Goal: Task Accomplishment & Management: Manage account settings

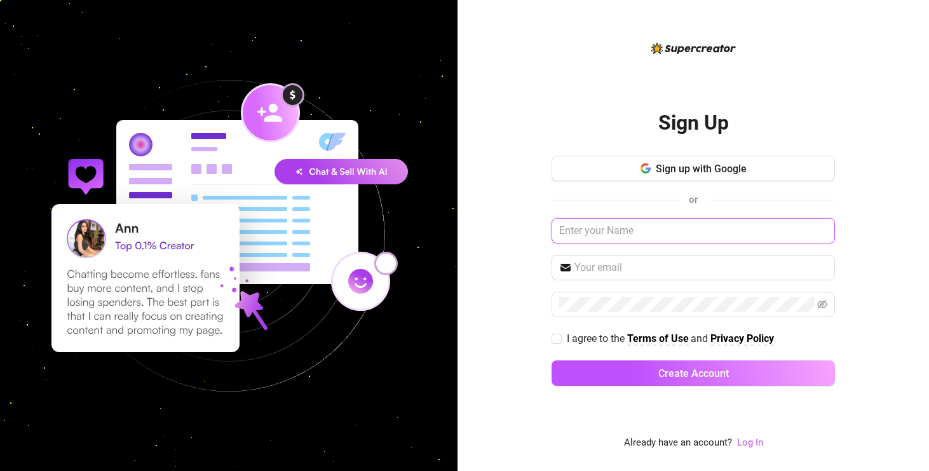
click at [610, 231] on input "text" at bounding box center [693, 230] width 283 height 25
click at [597, 266] on input "text" at bounding box center [701, 267] width 253 height 15
click at [754, 444] on link "Log In" at bounding box center [750, 442] width 26 height 11
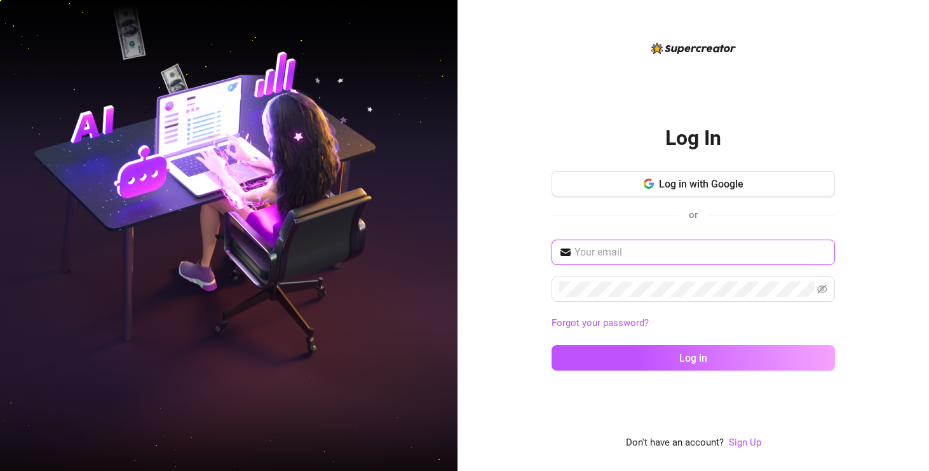
click at [646, 250] on input "text" at bounding box center [701, 252] width 253 height 15
click at [629, 249] on input "text" at bounding box center [701, 252] width 253 height 15
click at [667, 257] on input "text" at bounding box center [701, 252] width 253 height 15
type input "[EMAIL_ADDRESS][DOMAIN_NAME]"
click at [552, 345] on button "Log in" at bounding box center [693, 357] width 283 height 25
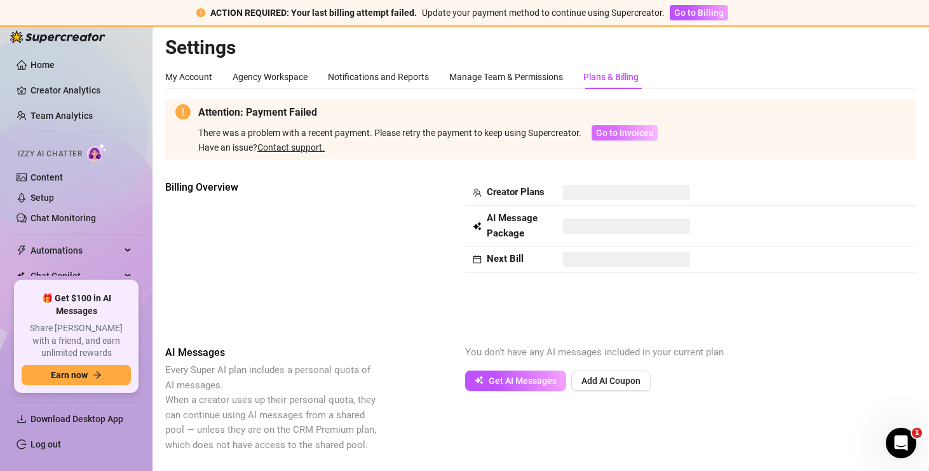
click at [622, 136] on span "Go to Invoices" at bounding box center [624, 133] width 57 height 10
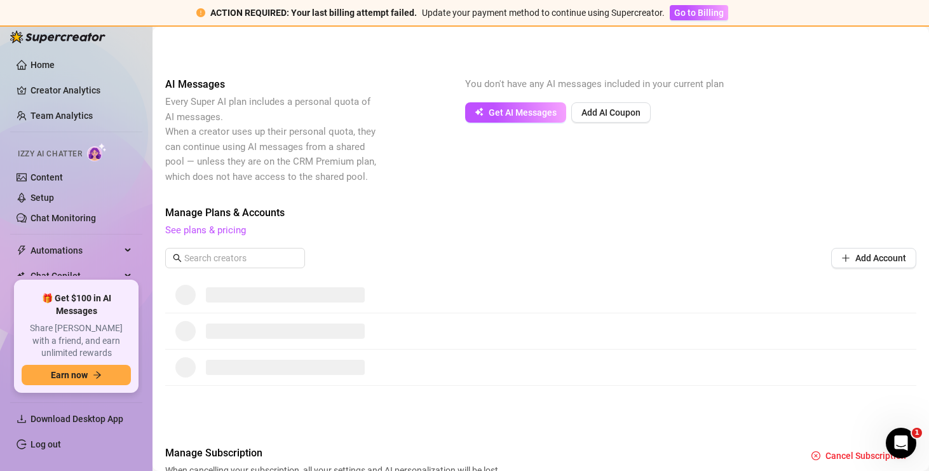
scroll to position [342, 0]
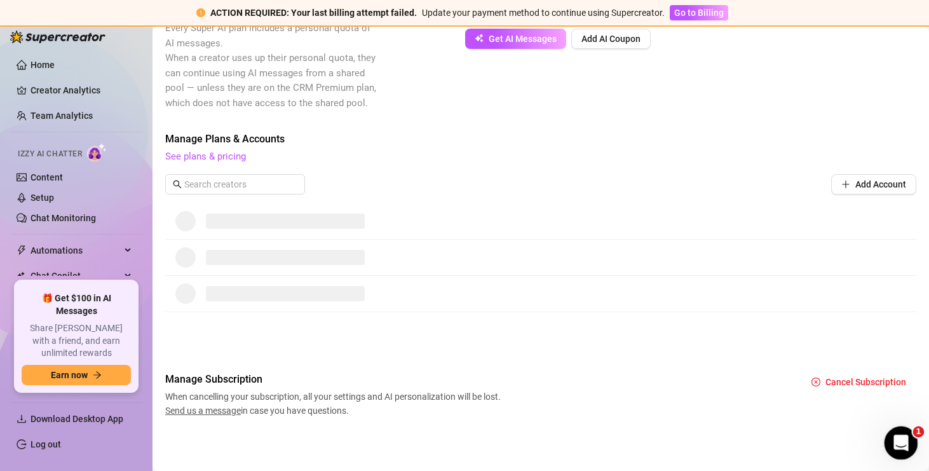
click at [898, 438] on icon "Open Intercom Messenger" at bounding box center [899, 441] width 21 height 21
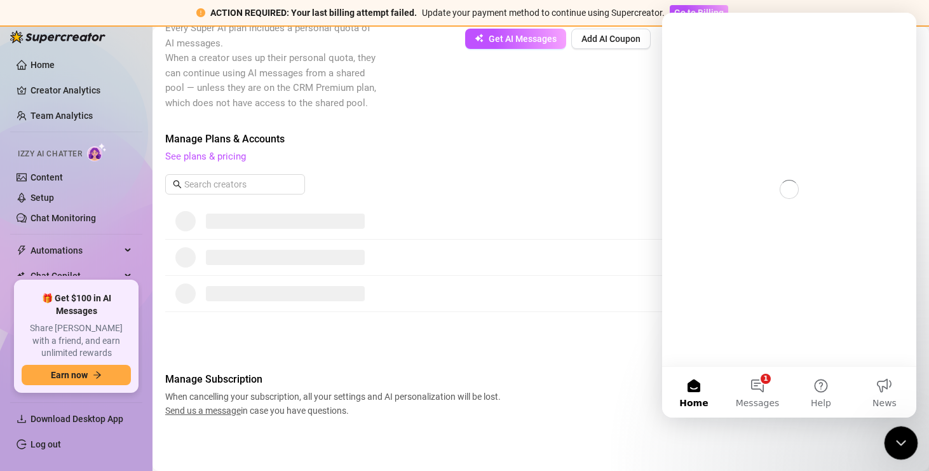
scroll to position [0, 0]
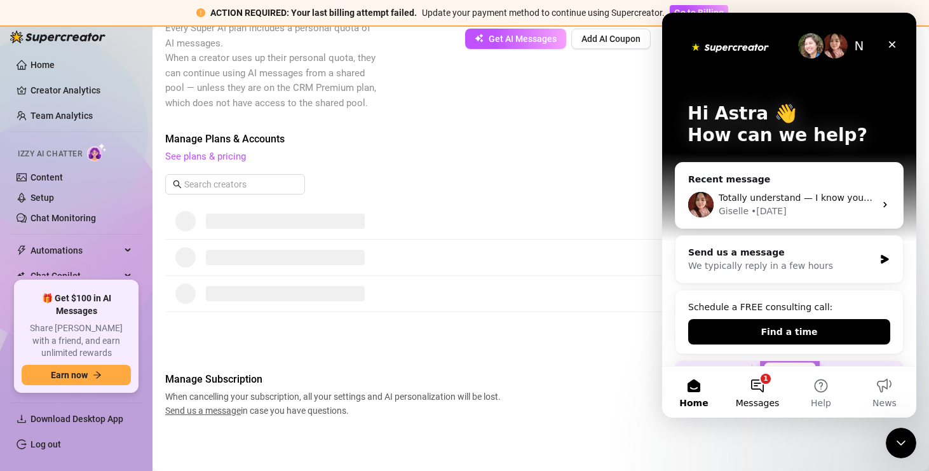
click at [763, 381] on button "1 Messages" at bounding box center [758, 392] width 64 height 51
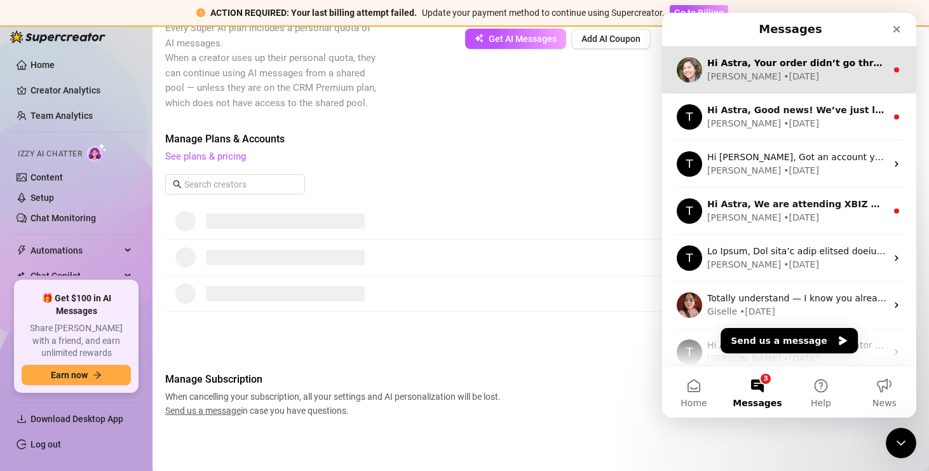
click at [782, 72] on div "[PERSON_NAME] • [DATE]" at bounding box center [796, 76] width 179 height 13
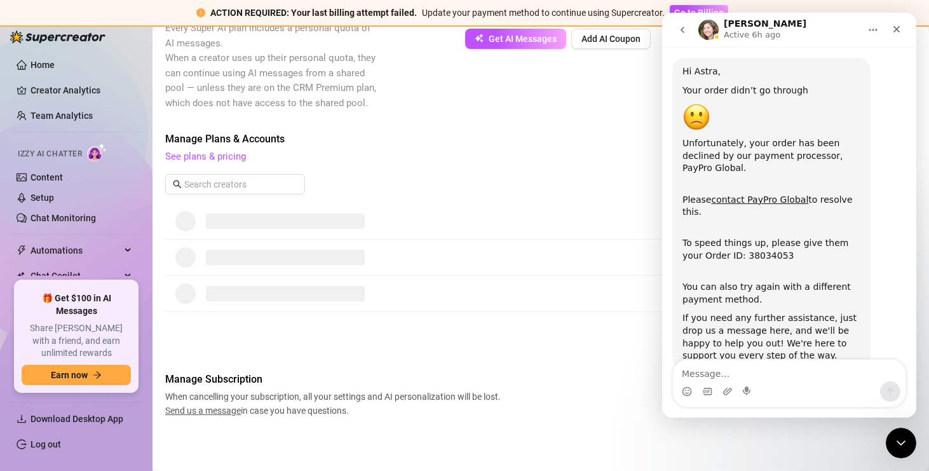
scroll to position [58, 0]
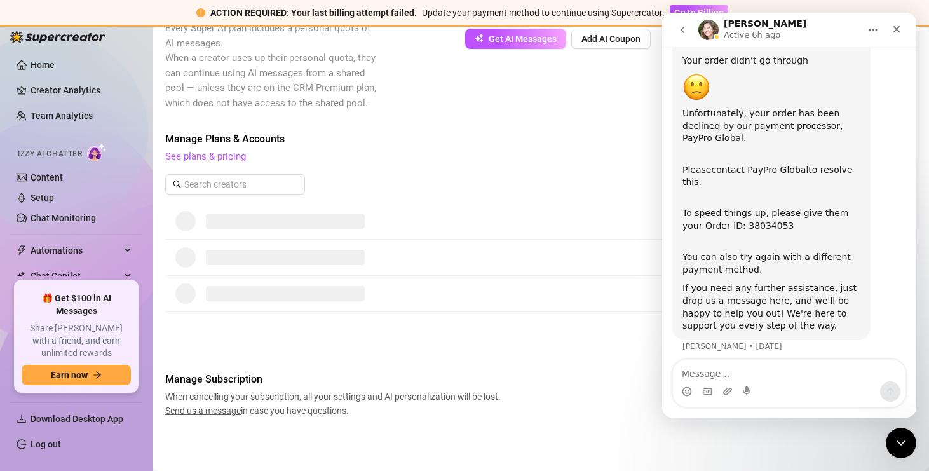
click at [763, 171] on link "contact PayPro Global" at bounding box center [759, 170] width 97 height 10
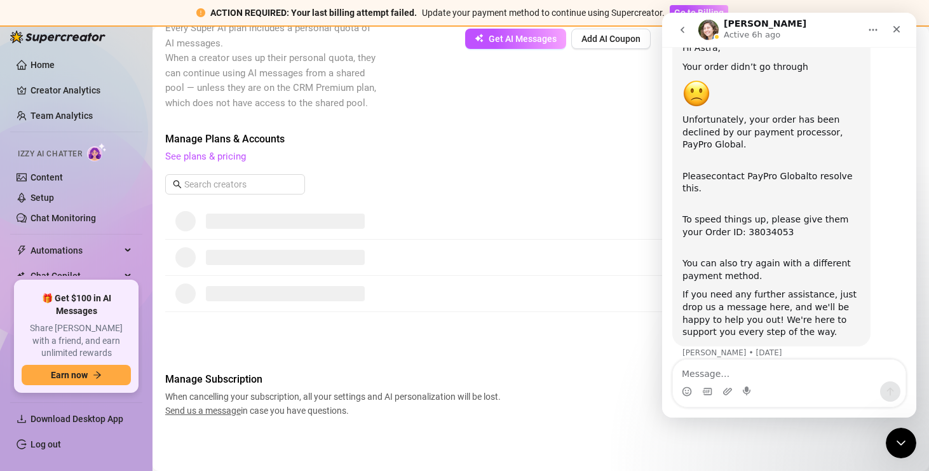
scroll to position [64, 0]
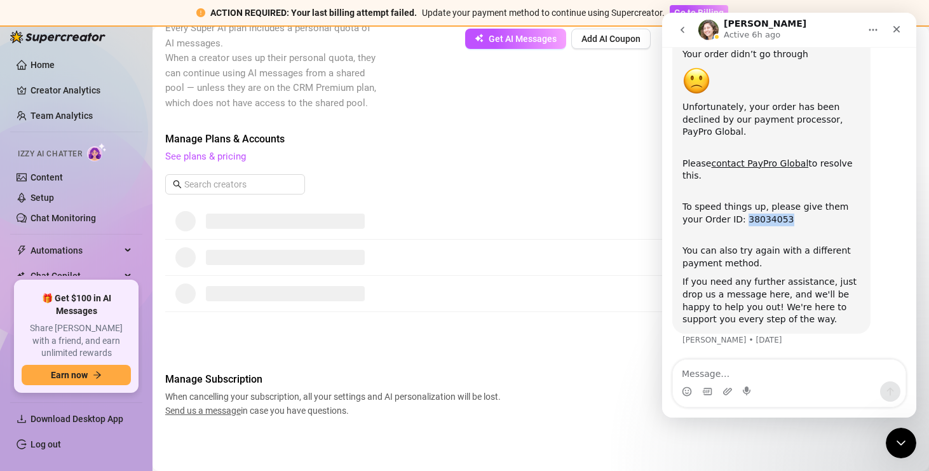
drag, startPoint x: 769, startPoint y: 219, endPoint x: 724, endPoint y: 219, distance: 45.1
click at [724, 219] on div "To speed things up, please give them your Order ID: 38034053" at bounding box center [772, 207] width 178 height 37
copy div "38034053"
click at [625, 273] on div at bounding box center [540, 258] width 751 height 36
click at [570, 182] on div "Add Account" at bounding box center [540, 184] width 751 height 20
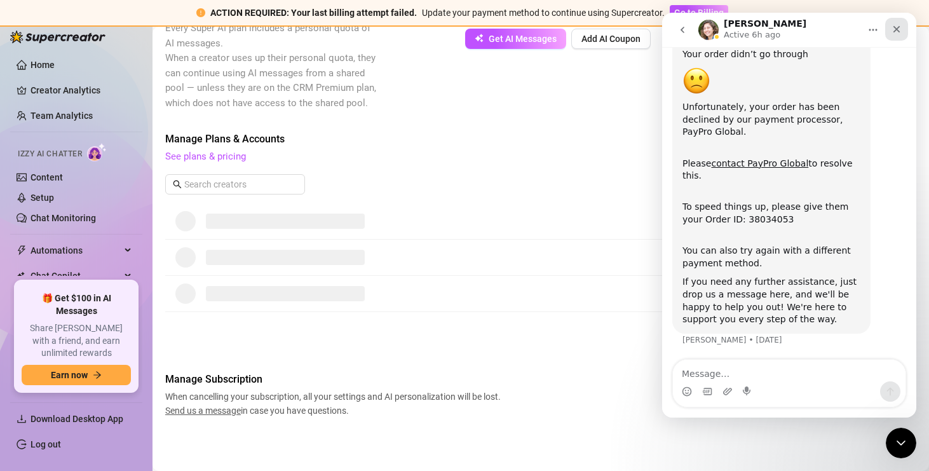
click at [894, 31] on icon "Close" at bounding box center [897, 29] width 10 height 10
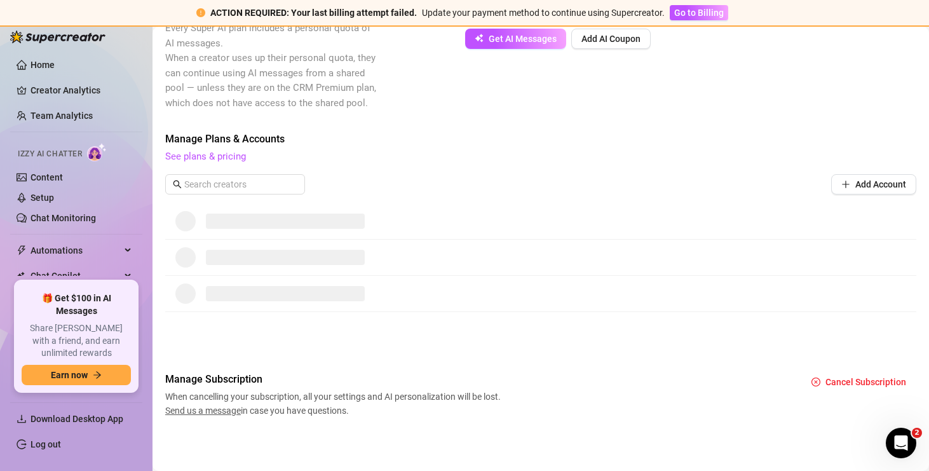
scroll to position [60, 0]
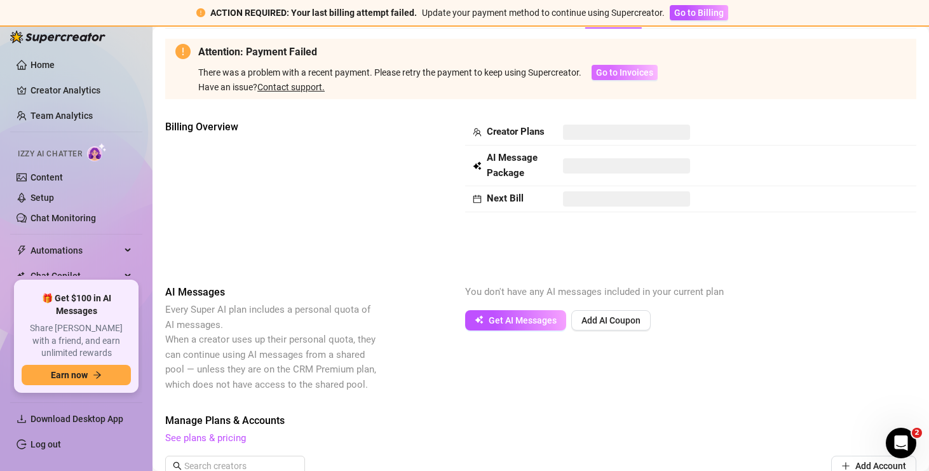
click at [618, 68] on span "Go to Invoices" at bounding box center [624, 72] width 57 height 10
click at [285, 87] on link "Contact support." at bounding box center [290, 87] width 67 height 10
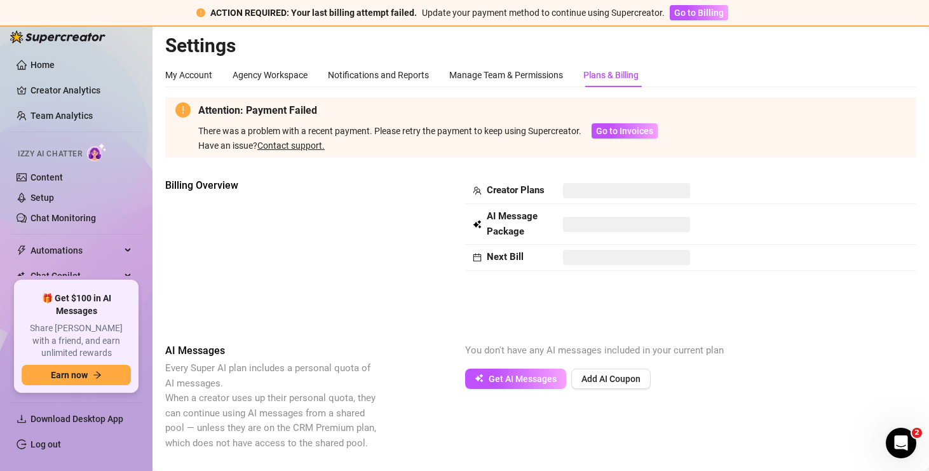
scroll to position [1, 0]
click at [688, 10] on span "Go to Billing" at bounding box center [699, 13] width 50 height 10
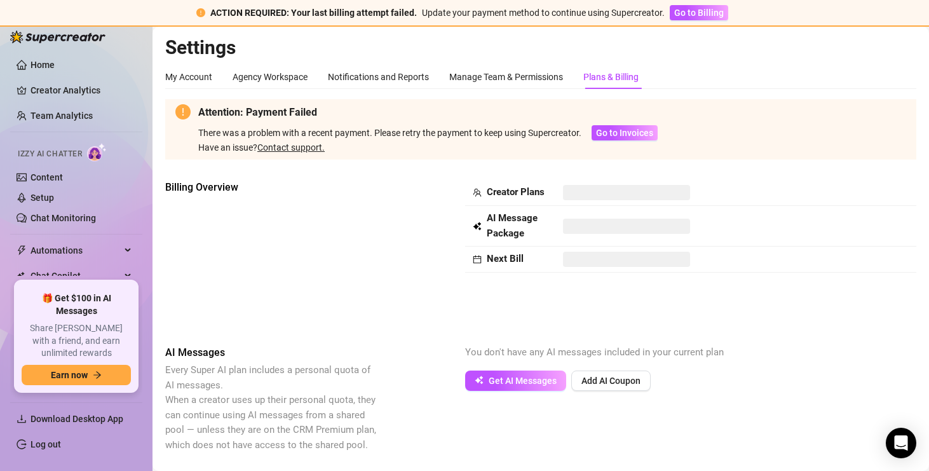
click at [572, 264] on span at bounding box center [626, 259] width 127 height 15
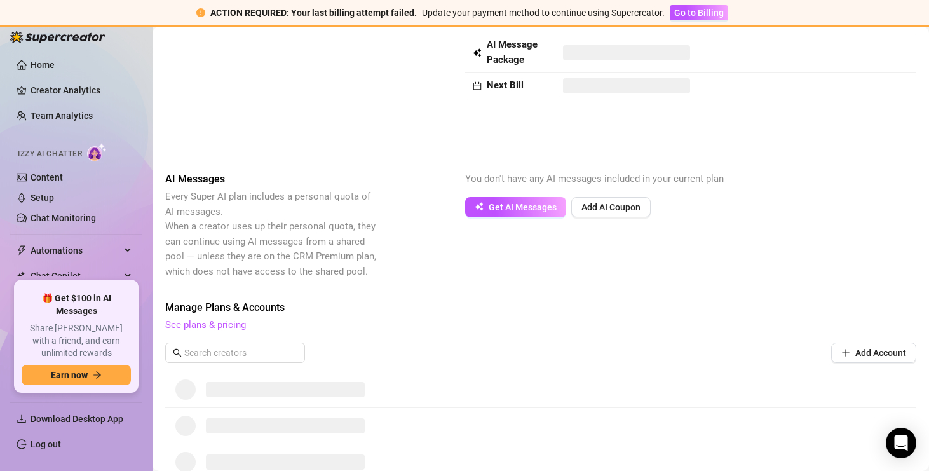
scroll to position [179, 0]
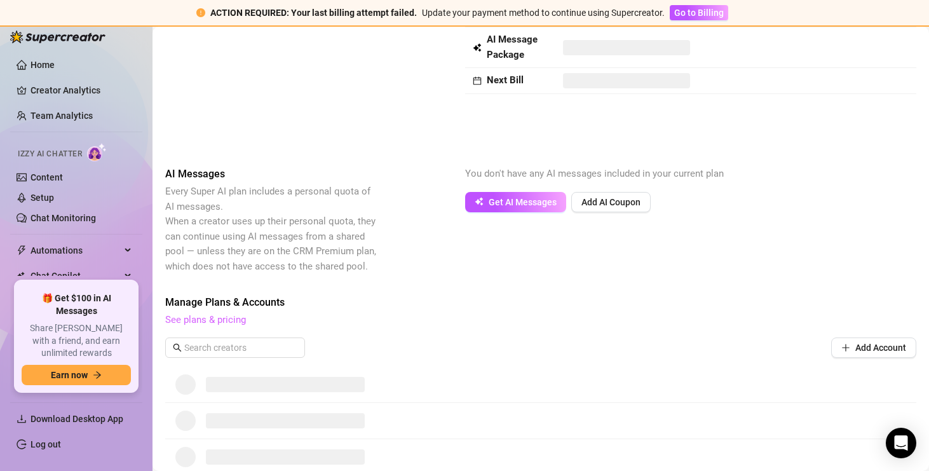
click at [216, 318] on link "See plans & pricing" at bounding box center [205, 319] width 81 height 11
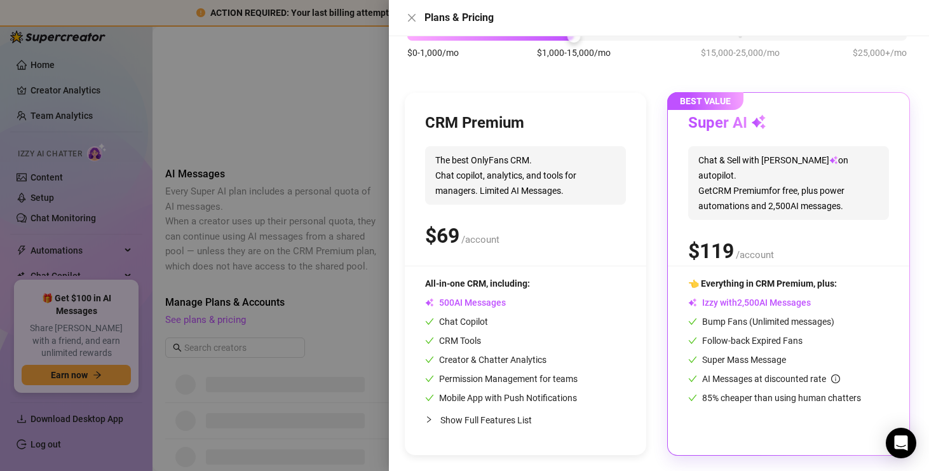
scroll to position [0, 0]
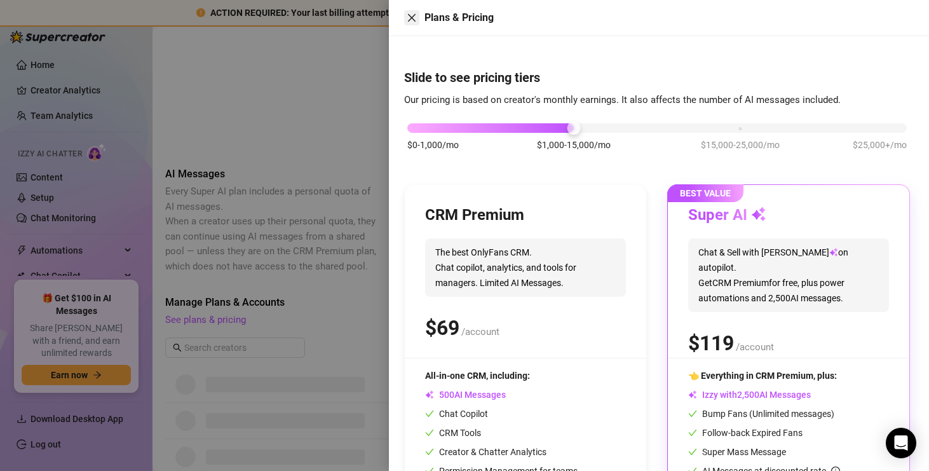
click at [407, 15] on icon "close" at bounding box center [412, 18] width 10 height 10
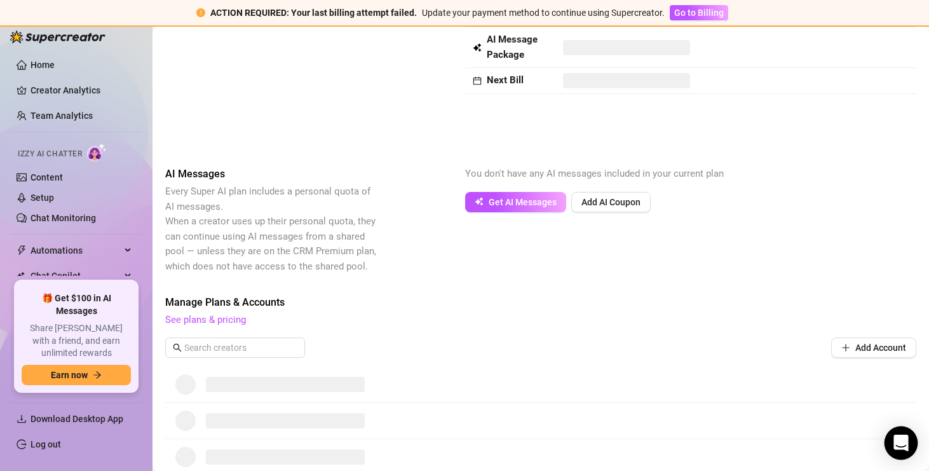
click at [900, 437] on icon "Open Intercom Messenger" at bounding box center [901, 443] width 15 height 17
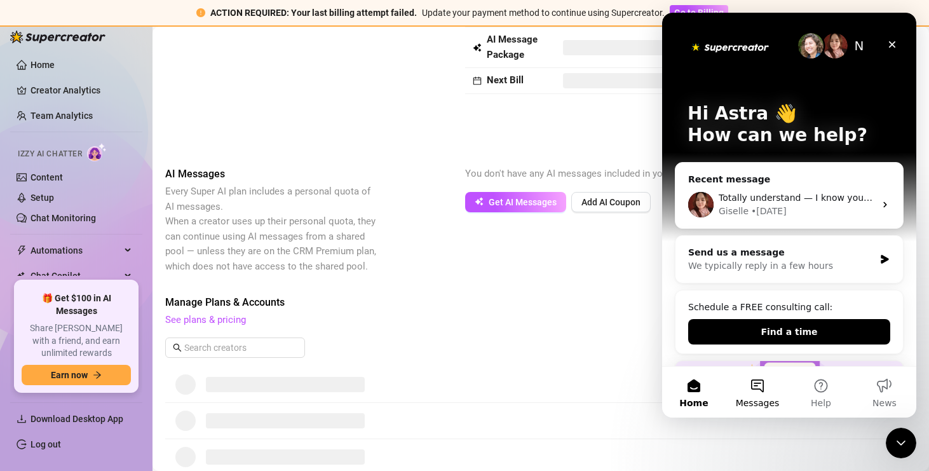
click at [752, 376] on button "Messages" at bounding box center [758, 392] width 64 height 51
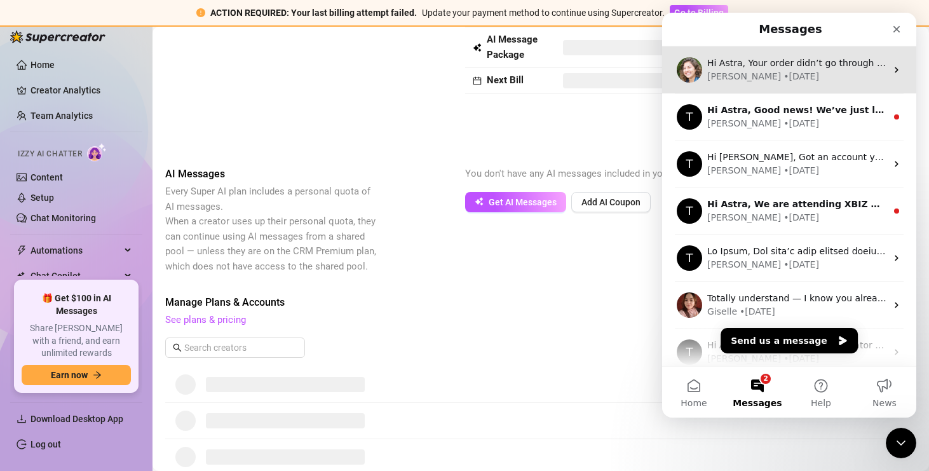
click at [772, 76] on div "[PERSON_NAME] • [DATE]" at bounding box center [796, 76] width 179 height 13
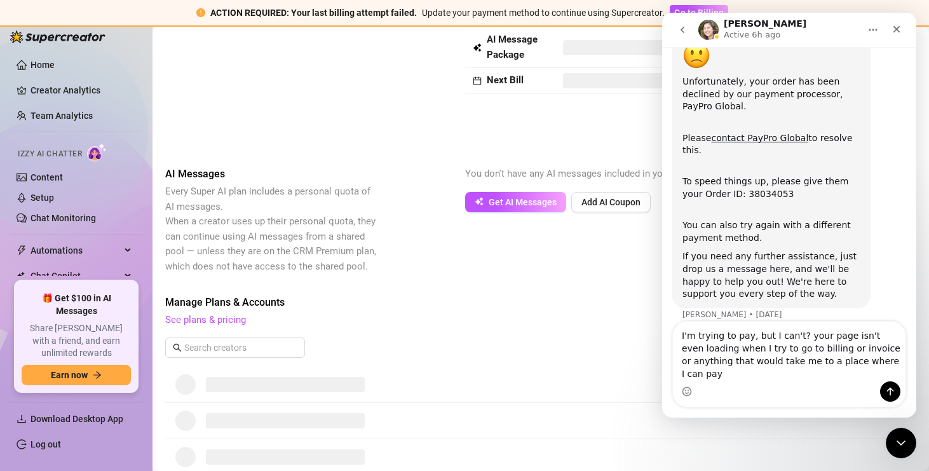
scroll to position [102, 0]
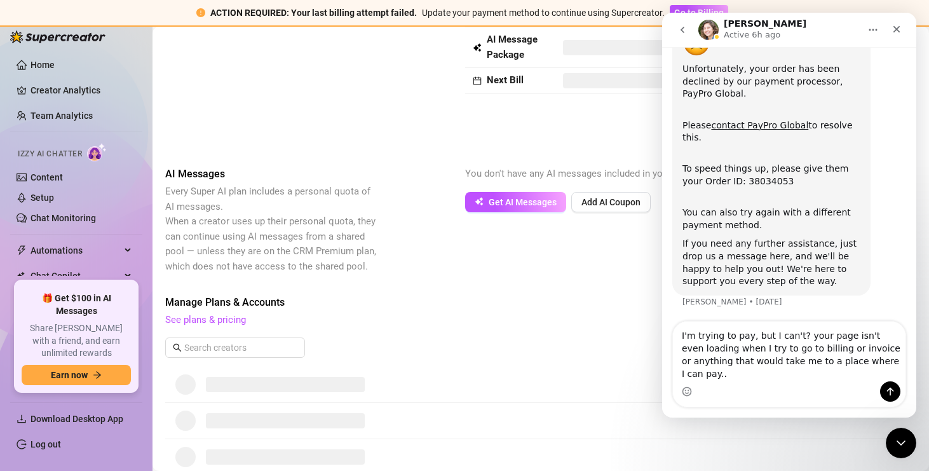
type textarea "I'm trying to pay, but I can't? your page isn't even loading when I try to go t…"
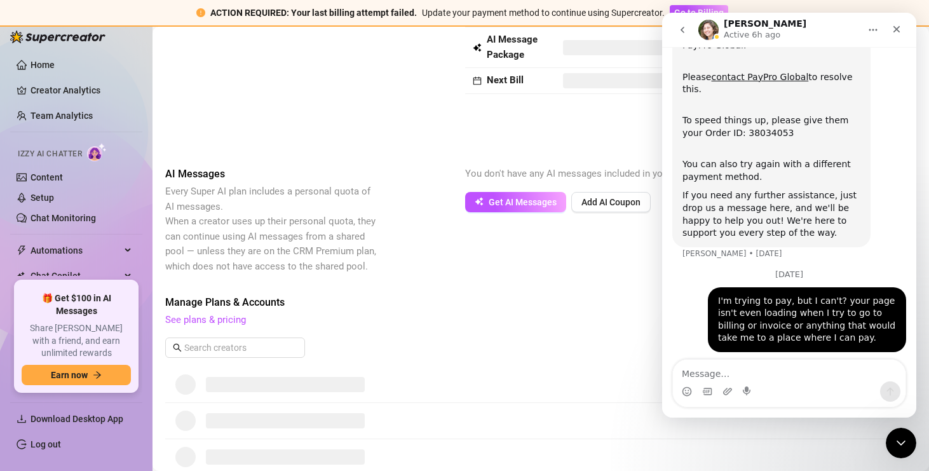
scroll to position [157, 0]
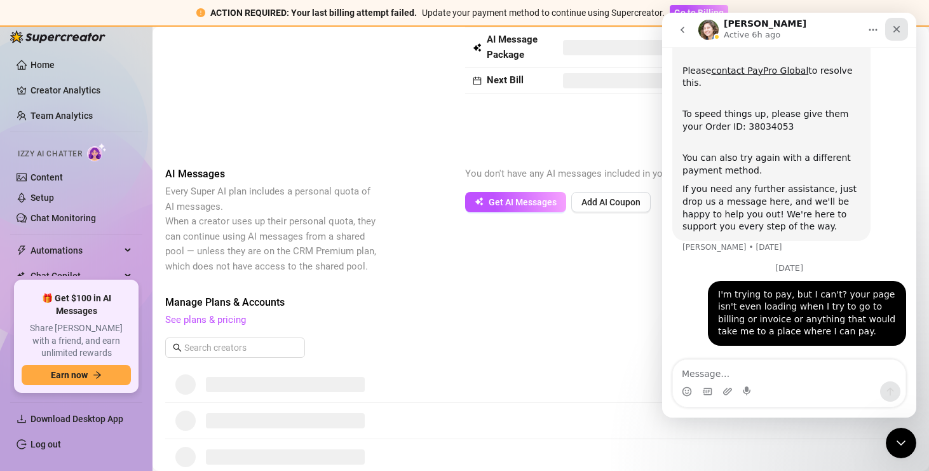
click at [896, 29] on icon "Close" at bounding box center [897, 29] width 7 height 7
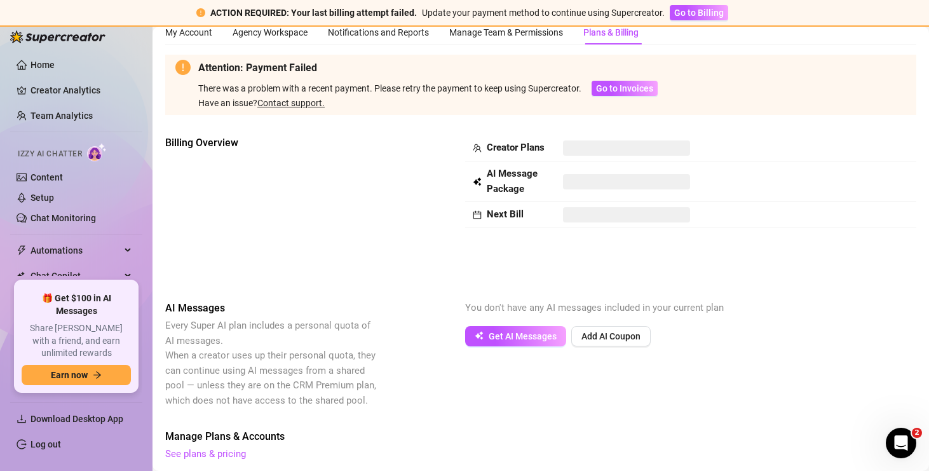
scroll to position [0, 0]
